Goal: Information Seeking & Learning: Understand process/instructions

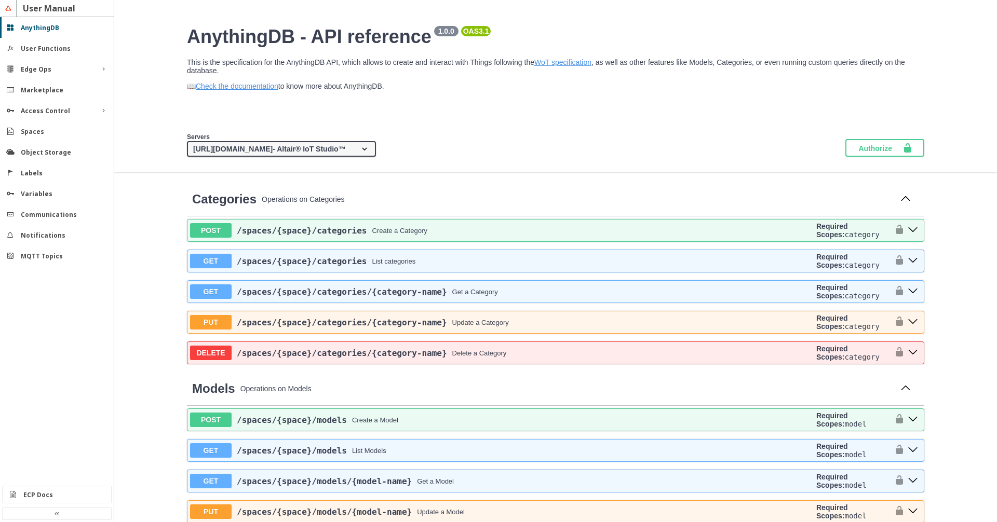
click at [187, 141] on select "[URL][DOMAIN_NAME] - Altair® IoT Studio™ {protocol}://{address} - Custom API ad…" at bounding box center [281, 149] width 189 height 16
click at [504, 141] on div "Servers [URL][DOMAIN_NAME] - Altair® IoT Studio™ {protocol}://{address} - Custo…" at bounding box center [555, 144] width 883 height 56
click at [0, 0] on slot "User Functions" at bounding box center [0, 0] width 0 height 0
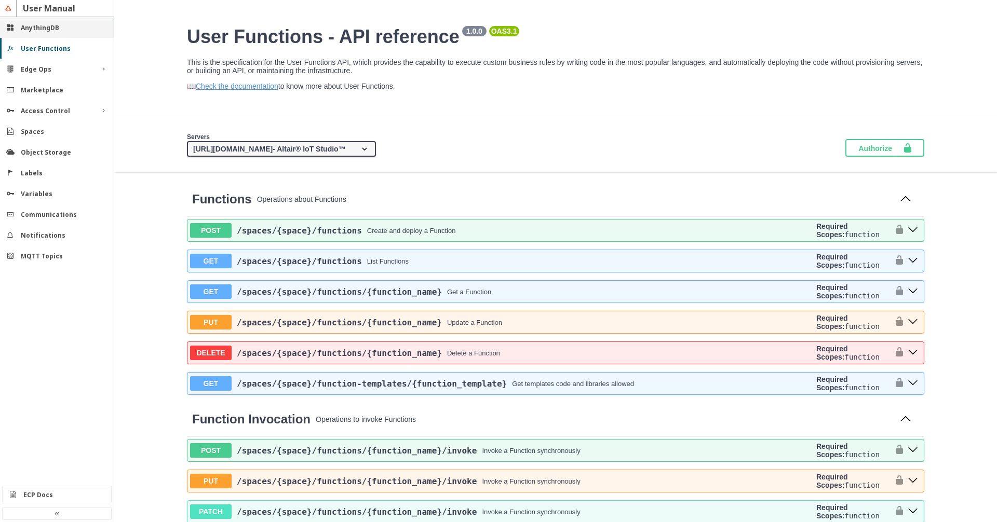
click at [49, 33] on div "AnythingDB" at bounding box center [57, 27] width 114 height 21
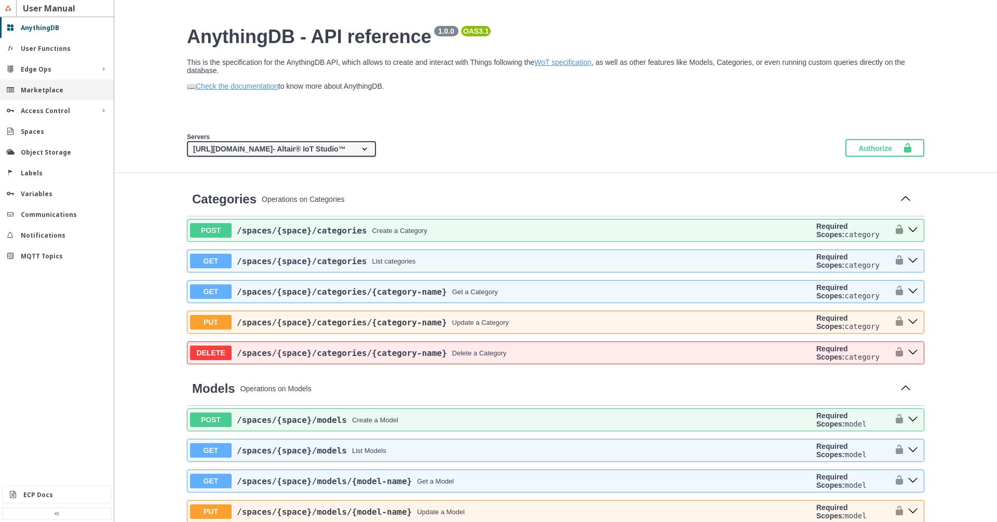
click at [0, 0] on slot "Marketplace" at bounding box center [0, 0] width 0 height 0
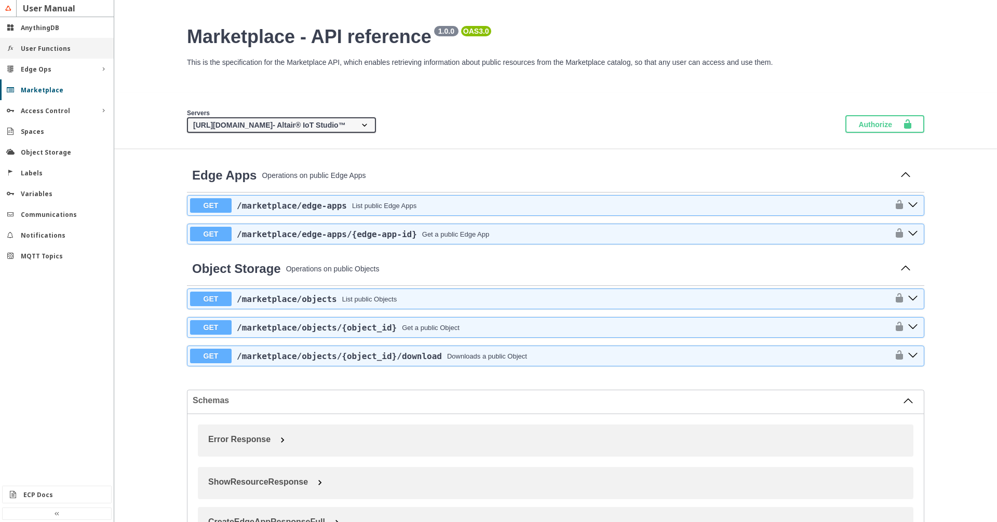
click at [0, 0] on slot "User Functions" at bounding box center [0, 0] width 0 height 0
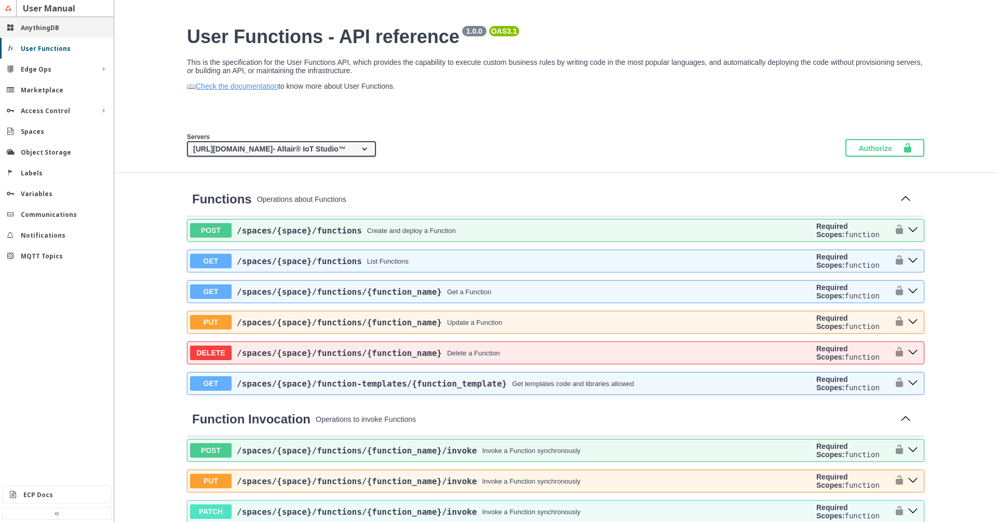
click at [52, 32] on div "AnythingDB" at bounding box center [57, 27] width 114 height 21
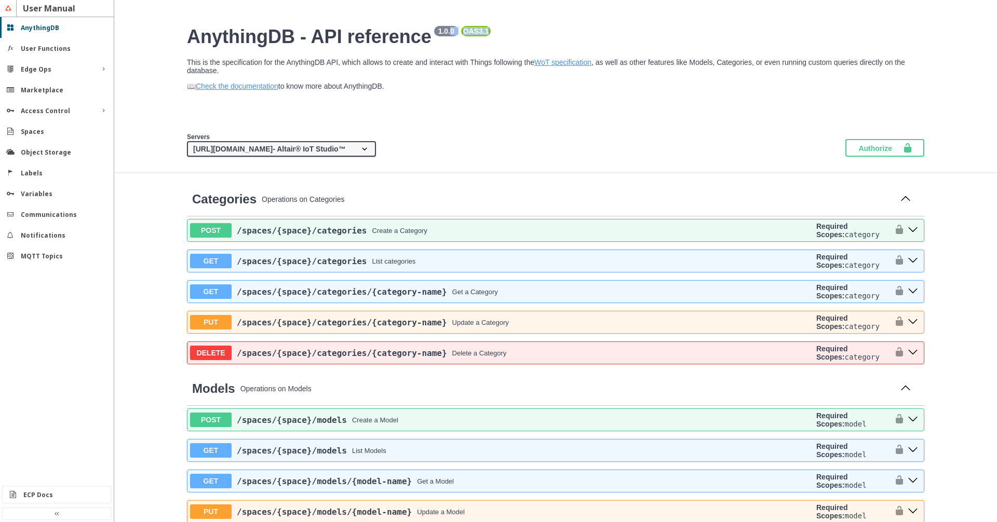
drag, startPoint x: 519, startPoint y: 42, endPoint x: 462, endPoint y: 34, distance: 57.1
click at [462, 34] on h2 "AnythingDB - API reference 1.0.0 OAS 3.1" at bounding box center [555, 37] width 737 height 22
click at [0, 0] on slot "AnythingDB" at bounding box center [0, 0] width 0 height 0
click at [0, 0] on slot "User Functions" at bounding box center [0, 0] width 0 height 0
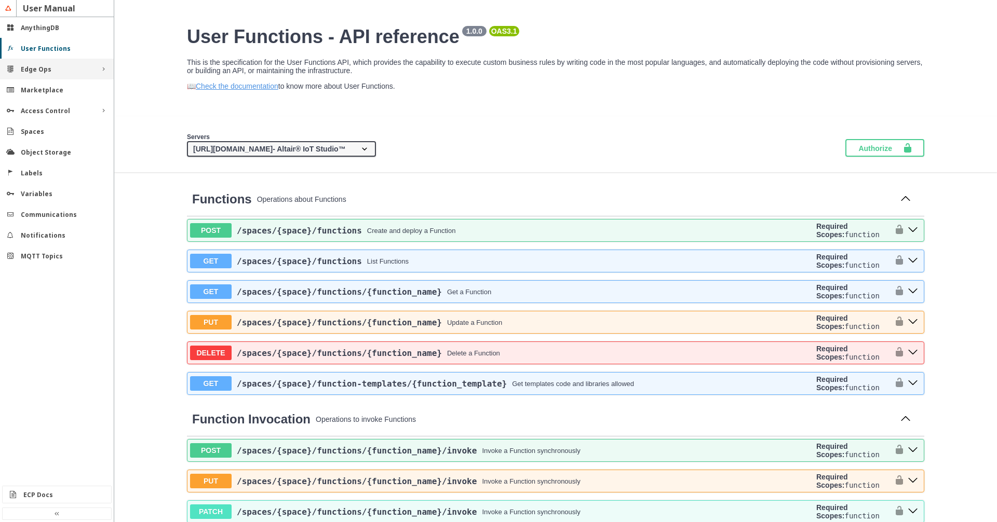
click at [32, 75] on div "Edge Ops" at bounding box center [57, 69] width 114 height 21
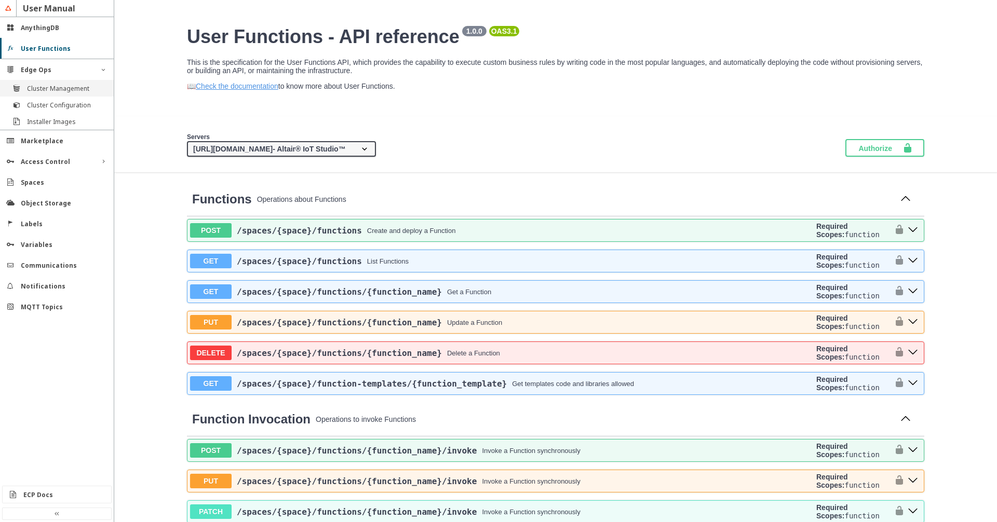
click at [0, 0] on slot "Cluster Management" at bounding box center [0, 0] width 0 height 0
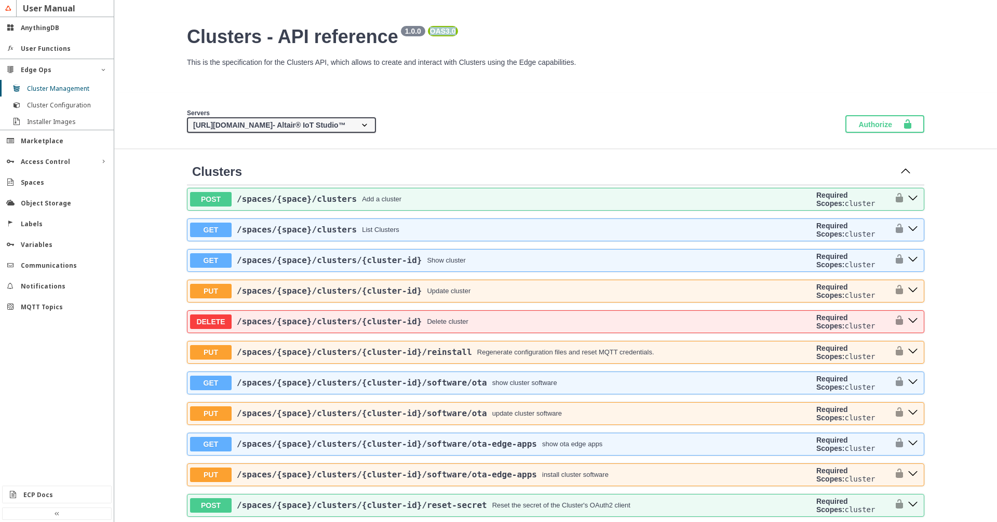
drag, startPoint x: 464, startPoint y: 35, endPoint x: 392, endPoint y: 35, distance: 71.1
click at [439, 34] on pre "OAS 3.0" at bounding box center [443, 31] width 26 height 8
click at [41, 32] on div "AnythingDB" at bounding box center [57, 27] width 114 height 21
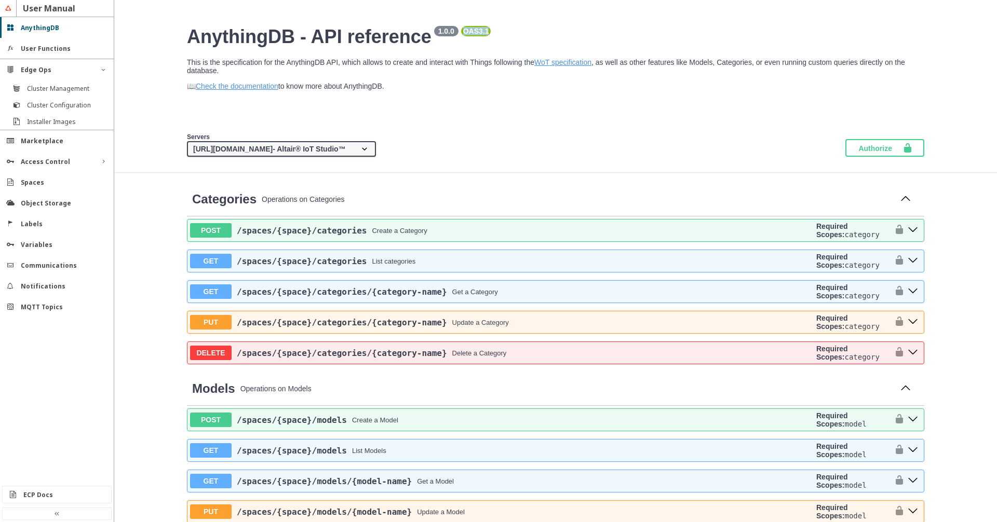
drag, startPoint x: 41, startPoint y: 32, endPoint x: 474, endPoint y: 36, distance: 433.0
click at [474, 35] on pre "OAS 3.1" at bounding box center [476, 31] width 26 height 8
click at [539, 36] on h2 "AnythingDB - API reference 1.0.0 OAS 3.1" at bounding box center [555, 37] width 737 height 22
click at [645, 37] on h2 "AnythingDB - API reference 1.0.0 OAS 3.1" at bounding box center [555, 37] width 737 height 22
drag, startPoint x: 498, startPoint y: 38, endPoint x: 483, endPoint y: 37, distance: 15.1
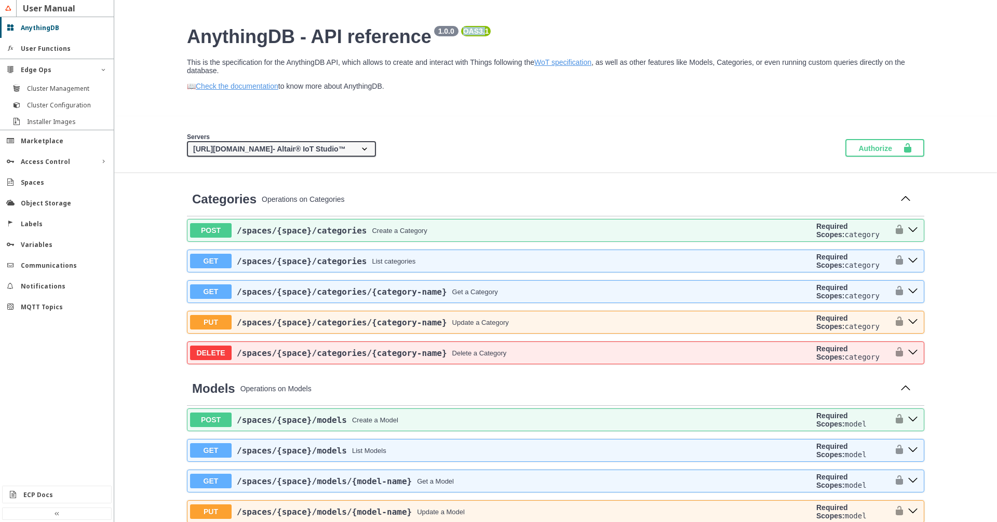
click at [469, 42] on span "1.0.0 OAS 3.1" at bounding box center [461, 36] width 60 height 21
click at [491, 35] on small "OAS 3.1" at bounding box center [476, 31] width 30 height 10
drag, startPoint x: 500, startPoint y: 35, endPoint x: 473, endPoint y: 38, distance: 27.1
click at [473, 36] on small "OAS 3.1" at bounding box center [476, 31] width 30 height 10
click at [479, 35] on pre "OAS 3.1" at bounding box center [476, 31] width 26 height 8
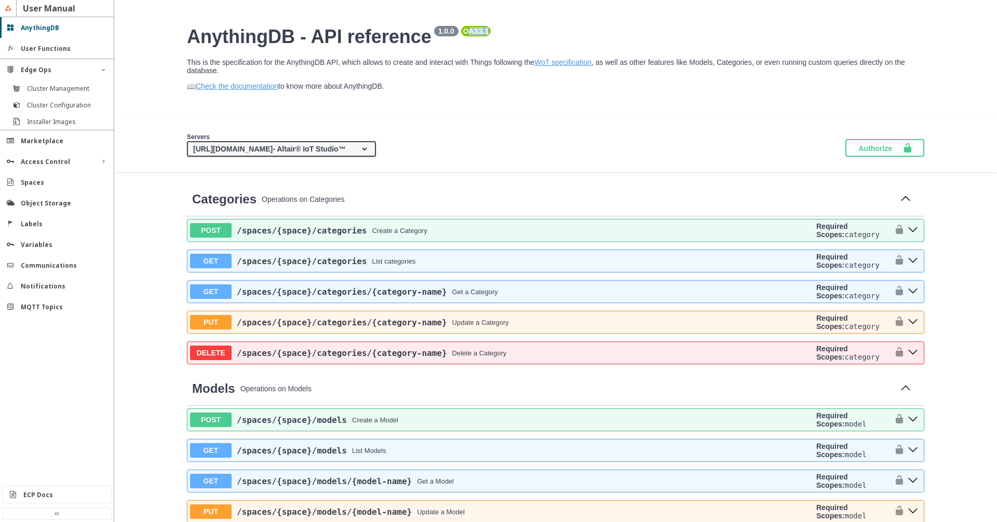
drag, startPoint x: 499, startPoint y: 34, endPoint x: 476, endPoint y: 34, distance: 23.4
click at [476, 34] on pre "OAS 3.1" at bounding box center [476, 31] width 26 height 8
click at [0, 0] on slot "Spaces" at bounding box center [0, 0] width 0 height 0
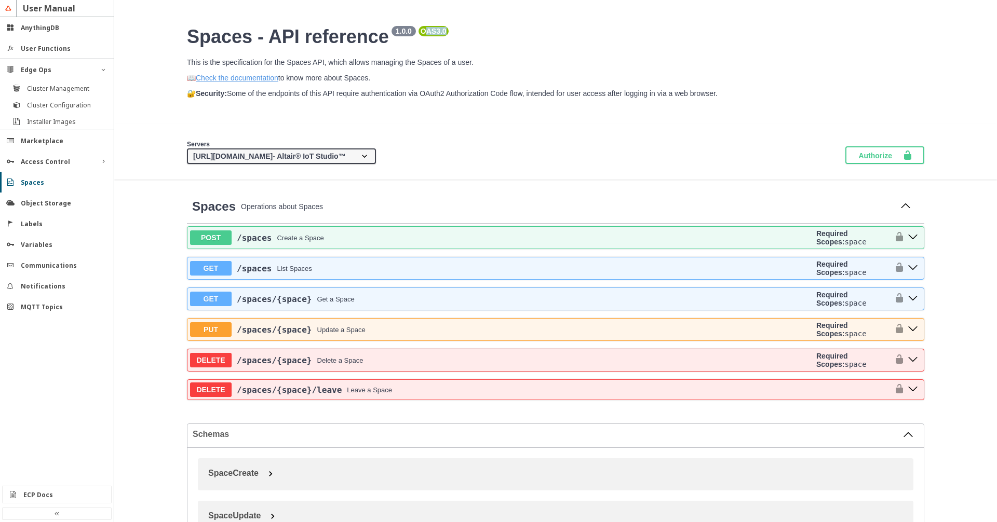
drag, startPoint x: 449, startPoint y: 37, endPoint x: 427, endPoint y: 34, distance: 22.0
click at [427, 34] on pre "OAS 3.0" at bounding box center [434, 31] width 26 height 8
drag, startPoint x: 450, startPoint y: 36, endPoint x: 421, endPoint y: 38, distance: 29.1
click at [446, 35] on pre "OAS 3.0" at bounding box center [434, 31] width 26 height 8
